Goal: Task Accomplishment & Management: Use online tool/utility

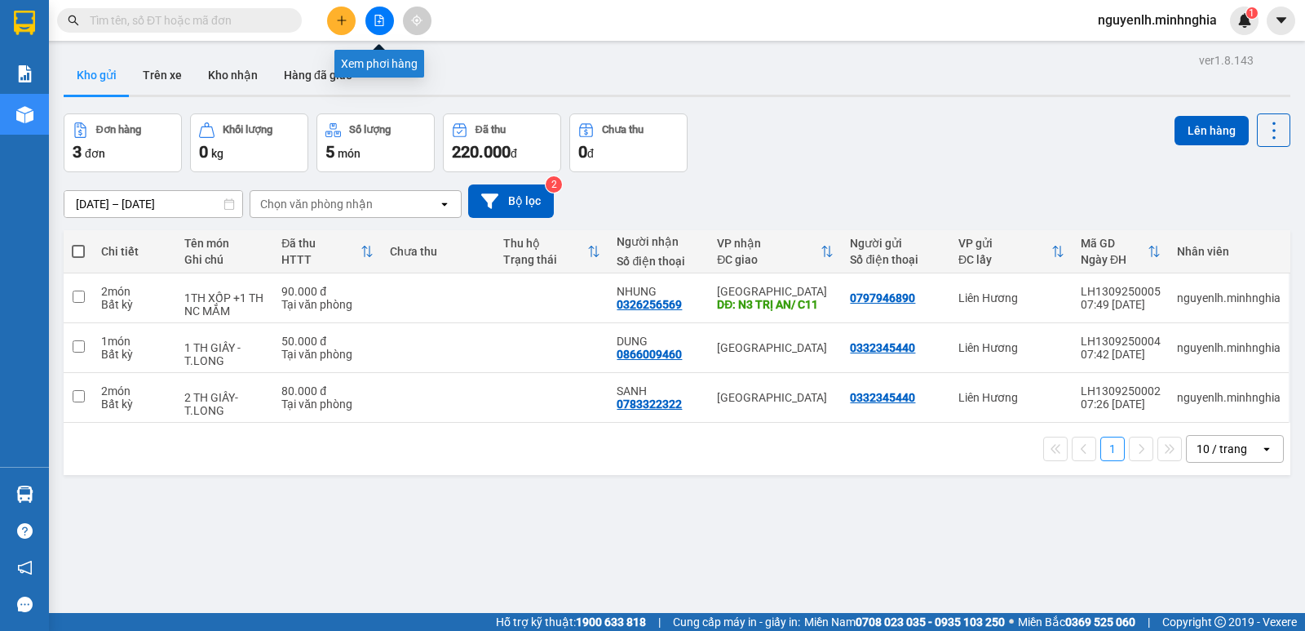
click at [373, 16] on button at bounding box center [379, 21] width 29 height 29
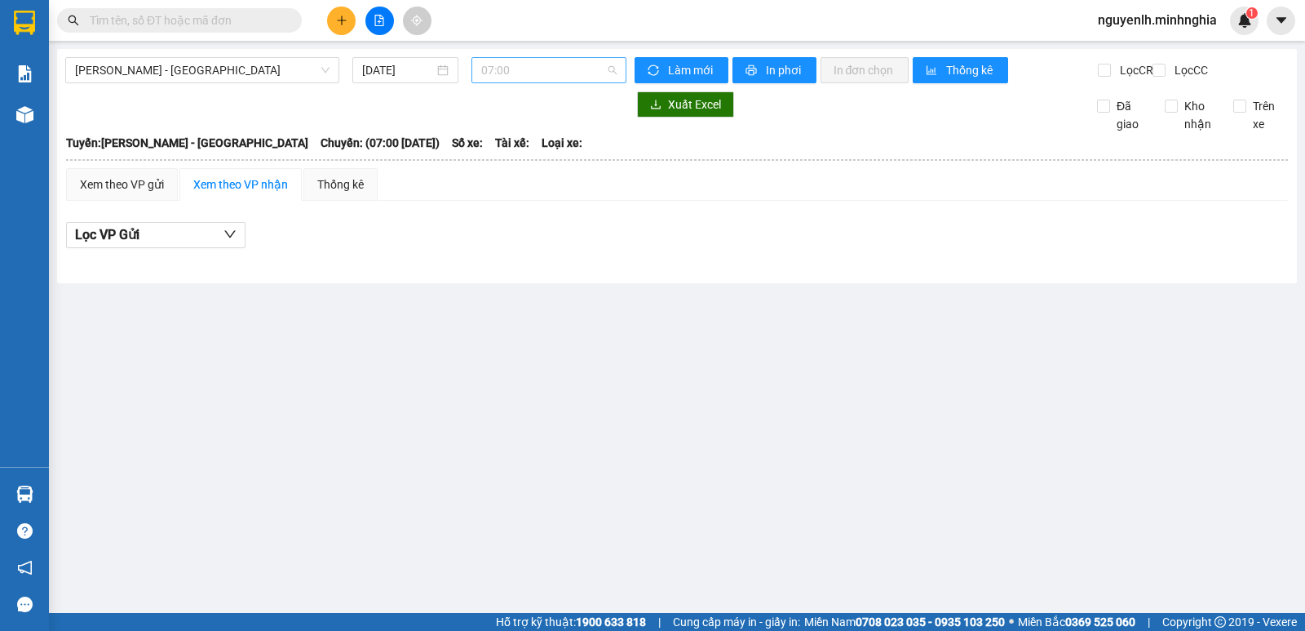
click at [559, 72] on span "07:00" at bounding box center [548, 70] width 135 height 24
